Goal: Transaction & Acquisition: Purchase product/service

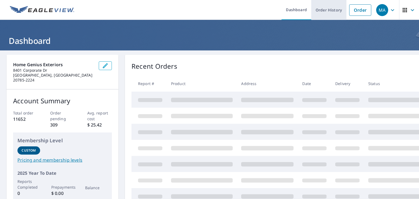
click at [320, 12] on link "Order History" at bounding box center [329, 10] width 35 height 20
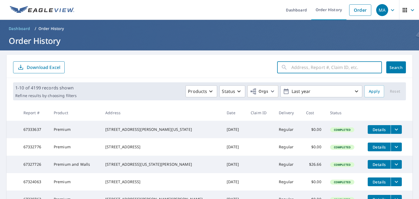
click at [293, 68] on input "text" at bounding box center [337, 67] width 91 height 15
paste input "5310 Farmbrook Dr Charlotte, NC 28210"
type input "5310 Farmbrook Dr Charlotte, NC 28210"
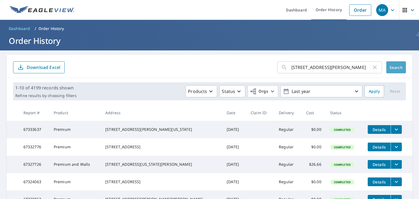
click at [391, 68] on span "Search" at bounding box center [396, 67] width 11 height 5
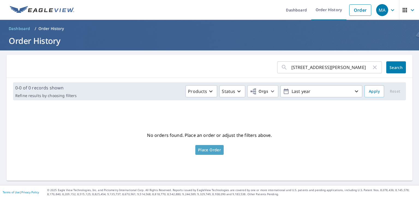
click at [202, 153] on link "Place Order" at bounding box center [210, 150] width 28 height 10
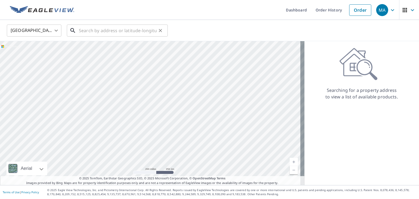
click at [106, 31] on input "text" at bounding box center [118, 30] width 78 height 15
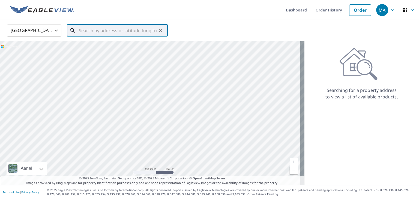
paste input "5310 Farmbrook Dr Charlotte, NC 28210"
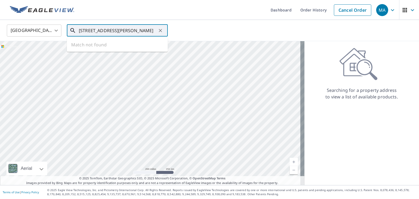
type input "5310 Farmbrook Dr Charlotte, NC 28210"
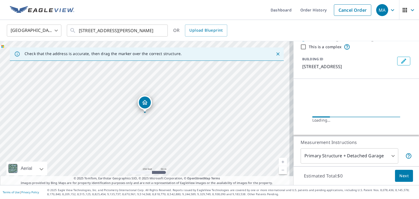
scroll to position [43, 0]
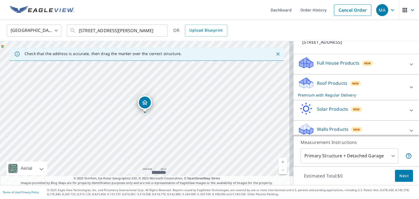
click at [335, 82] on p "Roof Products" at bounding box center [332, 83] width 30 height 7
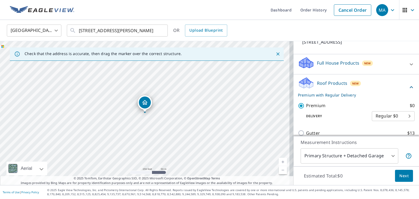
click at [401, 174] on span "Next" at bounding box center [404, 176] width 9 height 7
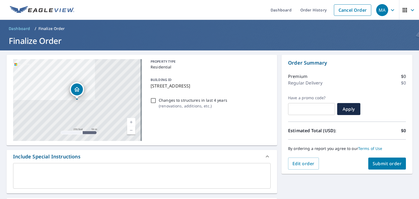
click at [136, 175] on textarea at bounding box center [142, 177] width 250 height 16
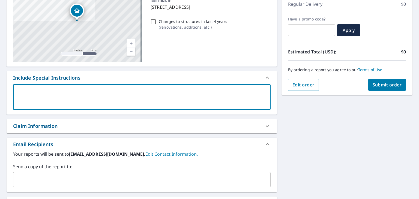
scroll to position [82, 0]
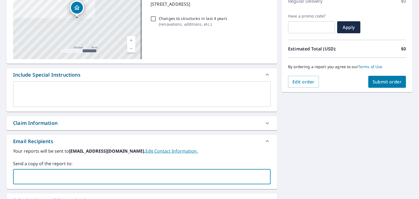
click at [107, 178] on input "text" at bounding box center [138, 177] width 245 height 10
paste input "kshenk@homegeniusexteriors.com"
type input "kshenk@homegeniusexteriors.com"
checkbox input "true"
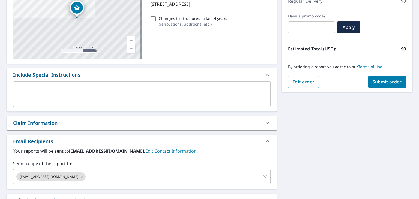
click at [123, 179] on input "text" at bounding box center [174, 177] width 174 height 10
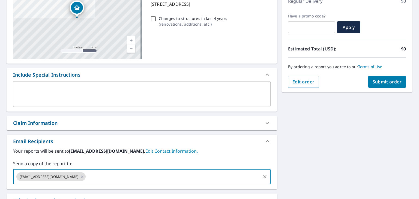
paste input "jdepaul@homegeniusexteriors.com"
type input "jdepaul@homegeniusexteriors.com"
checkbox input "true"
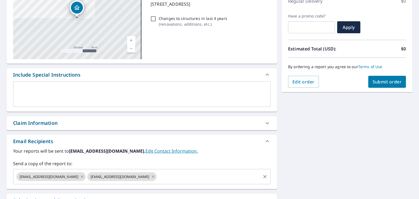
click at [173, 180] on input "text" at bounding box center [209, 177] width 103 height 10
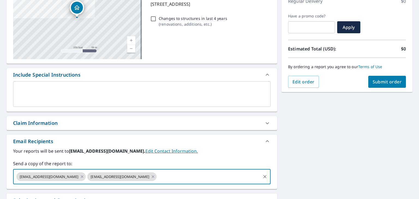
paste input "larboleda@homegeniusexteriors.com"
type input "larboleda@homegeniusexteriors.com"
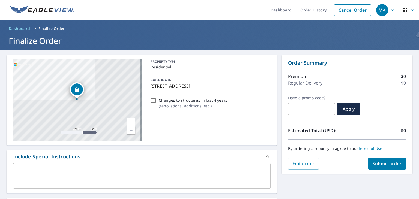
click at [389, 162] on span "Submit order" at bounding box center [387, 164] width 29 height 6
checkbox input "true"
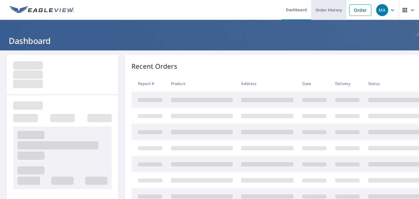
click at [329, 9] on link "Order History" at bounding box center [329, 10] width 35 height 20
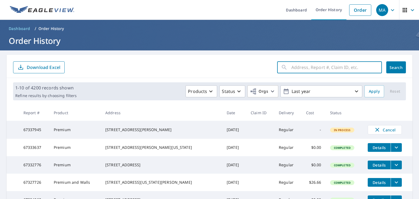
click at [298, 70] on input "text" at bounding box center [337, 67] width 91 height 15
paste input "[STREET_ADDRESS][PERSON_NAME]"
type input "[STREET_ADDRESS][PERSON_NAME]"
click at [396, 66] on span "Search" at bounding box center [396, 67] width 11 height 5
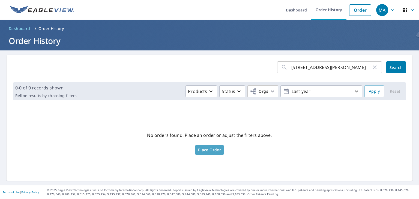
click at [215, 149] on span "Place Order" at bounding box center [209, 150] width 23 height 3
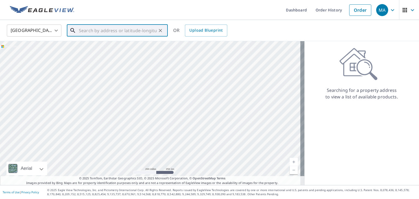
click at [123, 32] on input "text" at bounding box center [118, 30] width 78 height 15
paste input "[STREET_ADDRESS][PERSON_NAME]"
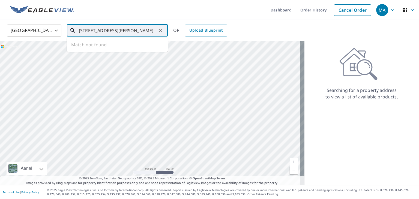
scroll to position [0, 2]
type input "[STREET_ADDRESS][PERSON_NAME]"
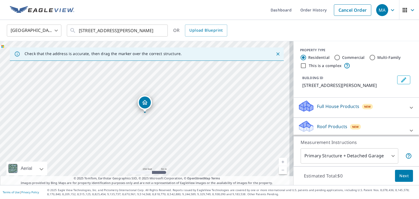
click at [334, 129] on p "Roof Products" at bounding box center [332, 126] width 30 height 7
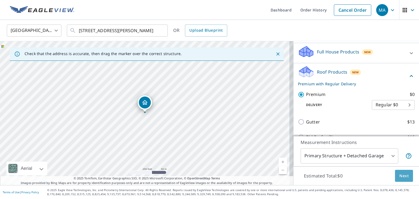
click at [400, 175] on span "Next" at bounding box center [404, 176] width 9 height 7
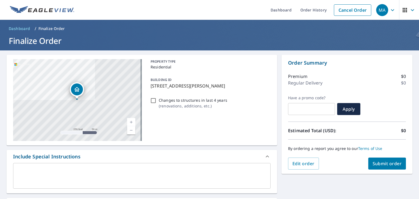
click at [126, 174] on textarea at bounding box center [142, 177] width 250 height 16
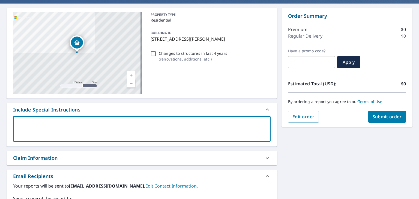
scroll to position [109, 0]
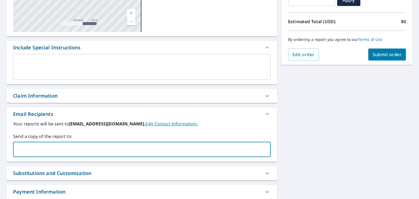
click at [71, 145] on input "text" at bounding box center [138, 149] width 245 height 10
paste input "kshenk@homegeniusexteriors.com"
type input "kshenk@homegeniusexteriors.com"
checkbox input "true"
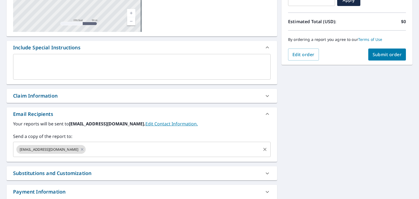
click at [110, 148] on input "text" at bounding box center [174, 149] width 174 height 10
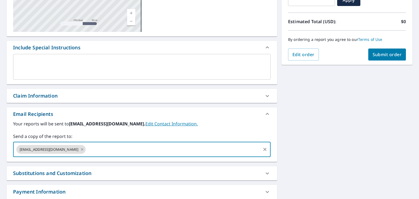
paste input "jdepaul@homegeniusexteriors.com"
type input "jdepaul@homegeniusexteriors.com"
checkbox input "true"
click at [169, 149] on input "text" at bounding box center [209, 149] width 103 height 10
paste input "larboleda@homegeniusexteriors.com"
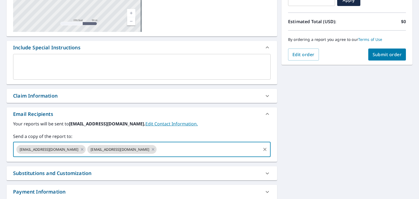
type input "larboleda@homegeniusexteriors.com"
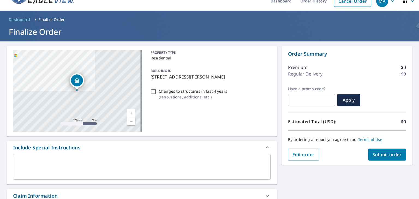
scroll to position [0, 0]
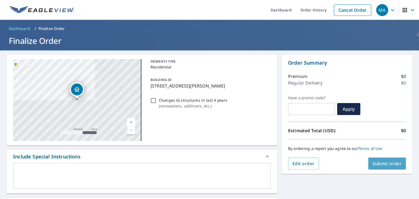
click at [381, 165] on span "Submit order" at bounding box center [387, 164] width 29 height 6
checkbox input "true"
